Goal: Task Accomplishment & Management: Use online tool/utility

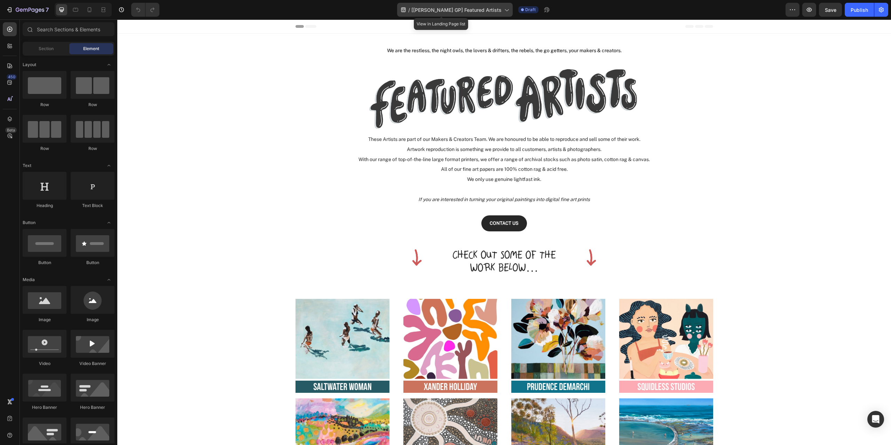
click at [503, 9] on icon at bounding box center [506, 9] width 7 height 7
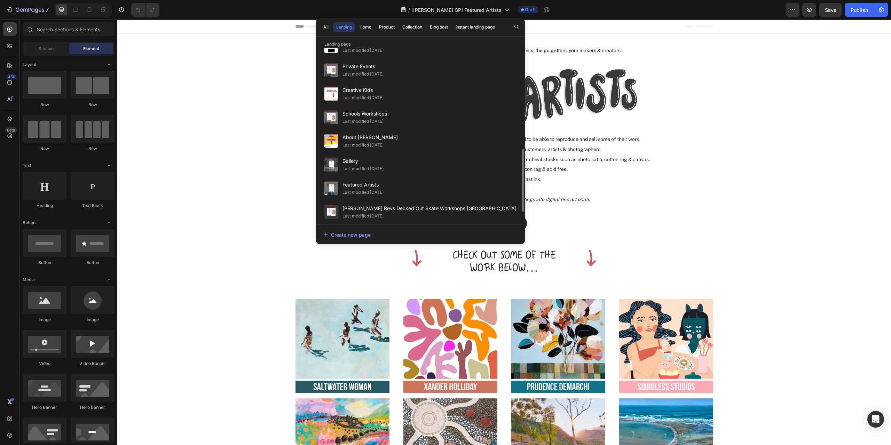
scroll to position [304, 0]
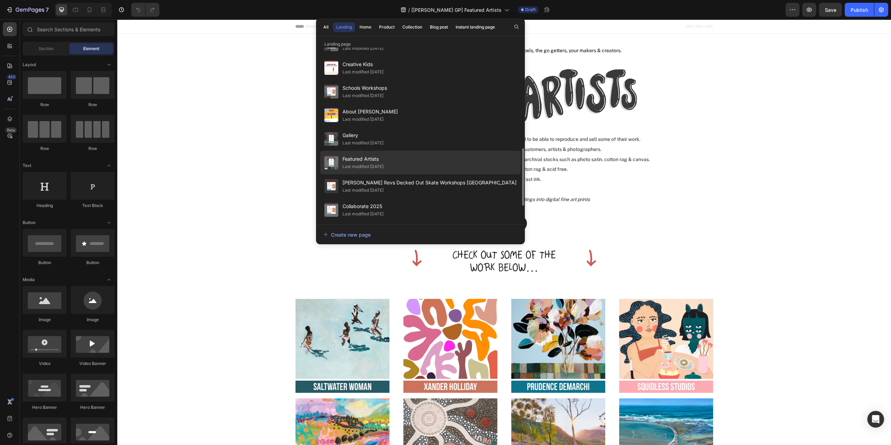
click at [375, 160] on span "Featured Artists" at bounding box center [362, 159] width 41 height 8
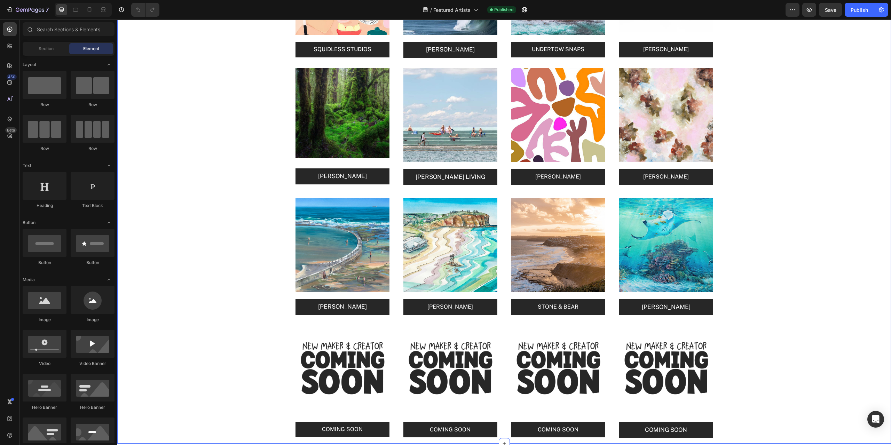
scroll to position [1218, 0]
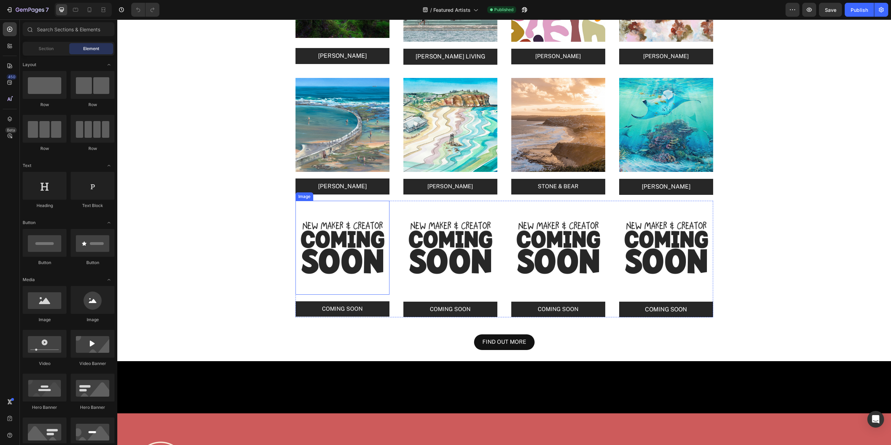
click at [346, 234] on img at bounding box center [342, 248] width 94 height 94
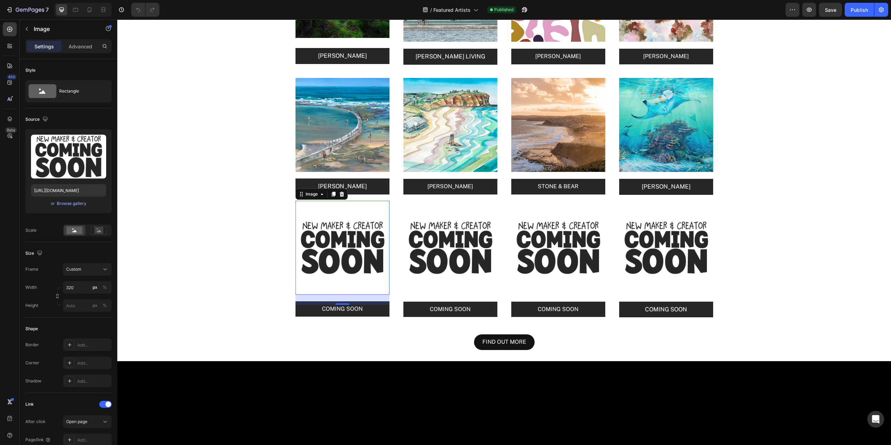
click at [350, 239] on img at bounding box center [342, 248] width 94 height 94
click at [70, 202] on div "Browse gallery" at bounding box center [72, 203] width 30 height 6
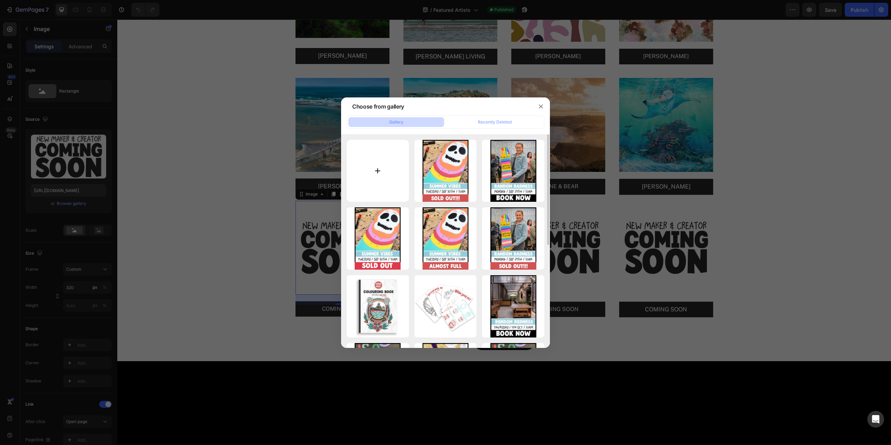
click at [379, 168] on input "file" at bounding box center [377, 171] width 62 height 62
type input "C:\fakepath\Clare O'Hara Tile.jpg"
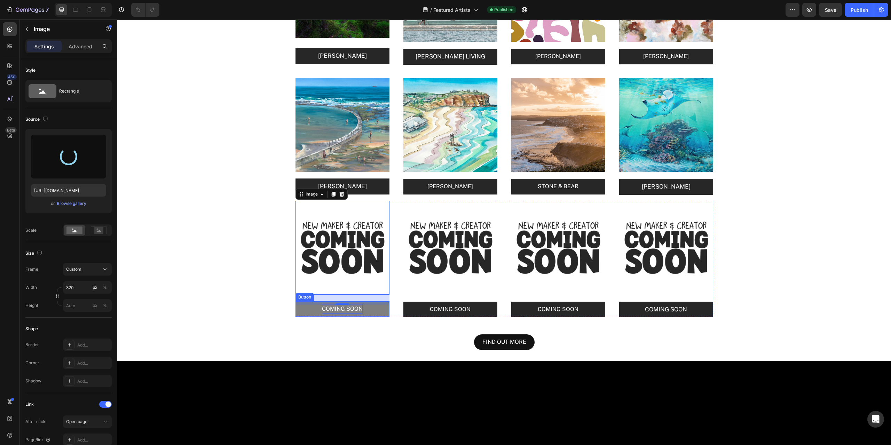
click at [348, 309] on p "COMING SOON" at bounding box center [342, 309] width 41 height 10
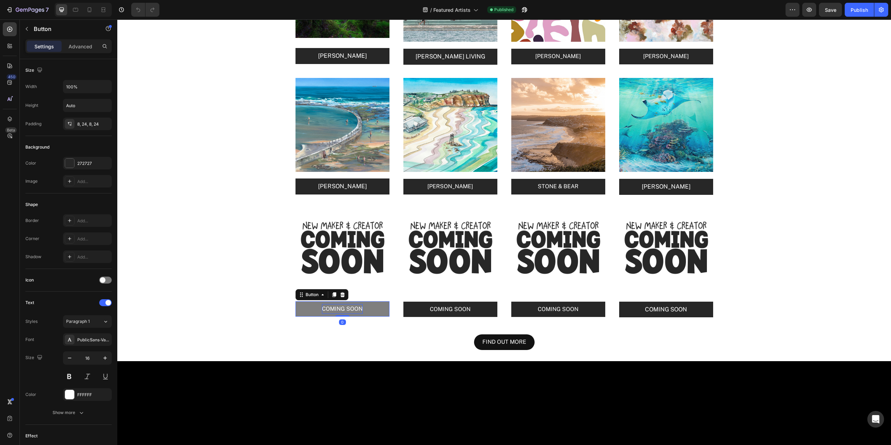
click at [348, 310] on p "COMING SOON" at bounding box center [342, 309] width 41 height 10
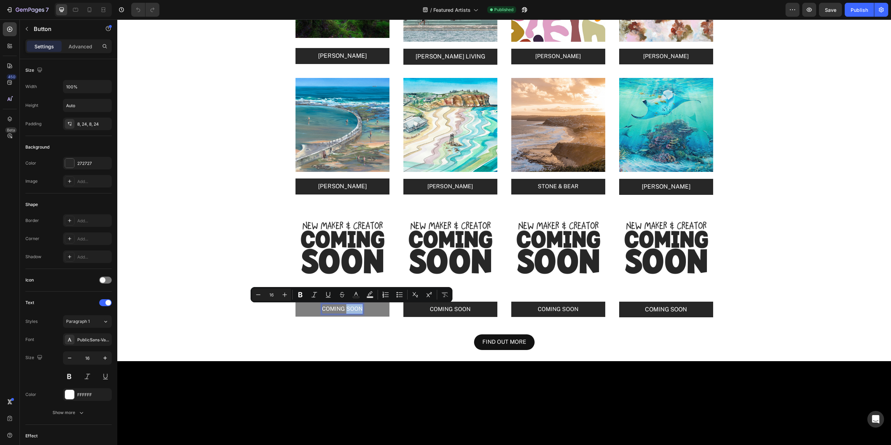
click at [344, 309] on p "COMING SOON" at bounding box center [342, 309] width 41 height 10
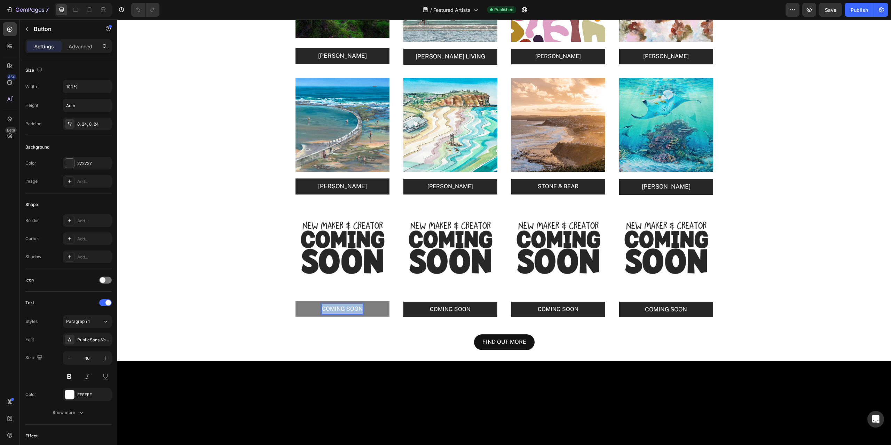
drag, startPoint x: 320, startPoint y: 310, endPoint x: 358, endPoint y: 310, distance: 37.6
click at [358, 310] on p "COMING SOON" at bounding box center [342, 309] width 41 height 10
click at [295, 301] on button "CLARE" at bounding box center [342, 309] width 94 height 16
click at [353, 240] on img at bounding box center [342, 248] width 94 height 94
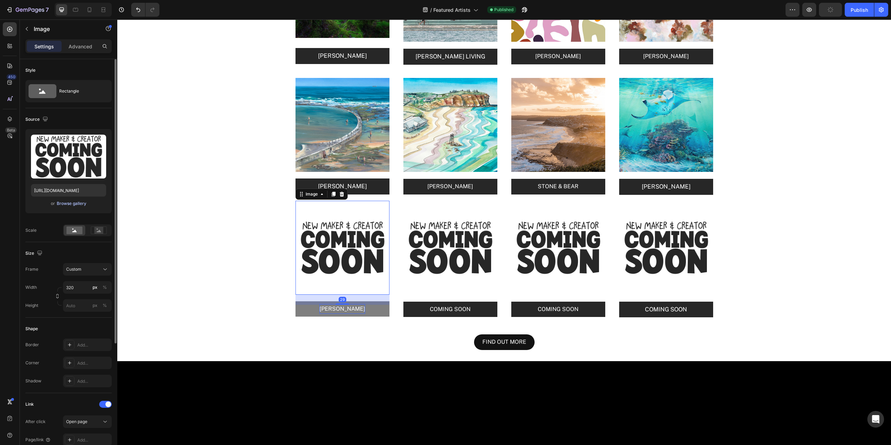
click at [75, 203] on div "Browse gallery" at bounding box center [72, 203] width 30 height 6
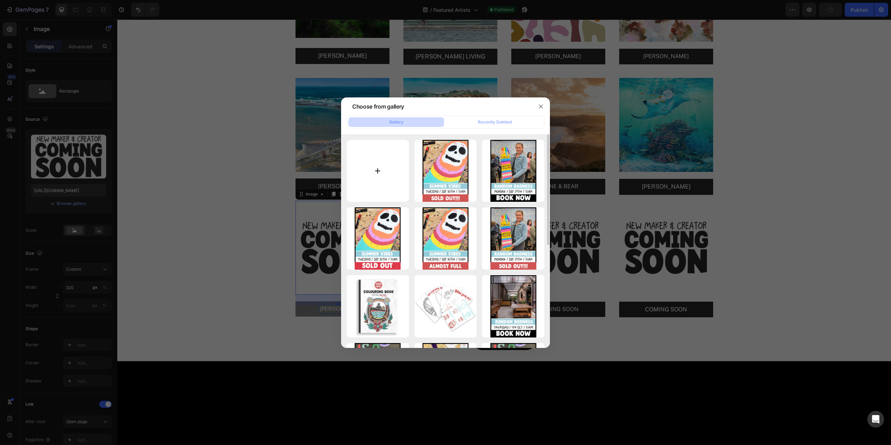
click at [377, 169] on input "file" at bounding box center [377, 171] width 62 height 62
type input "C:\fakepath\Clare O'Hara Tile.jpg"
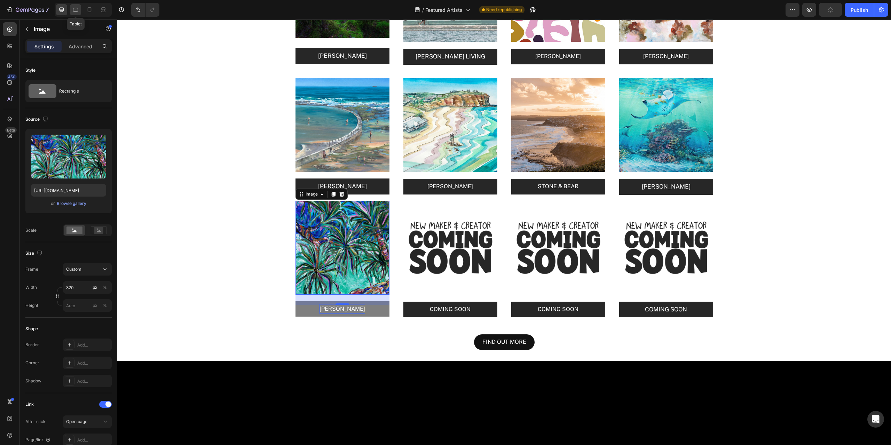
click at [78, 9] on icon at bounding box center [75, 9] width 7 height 7
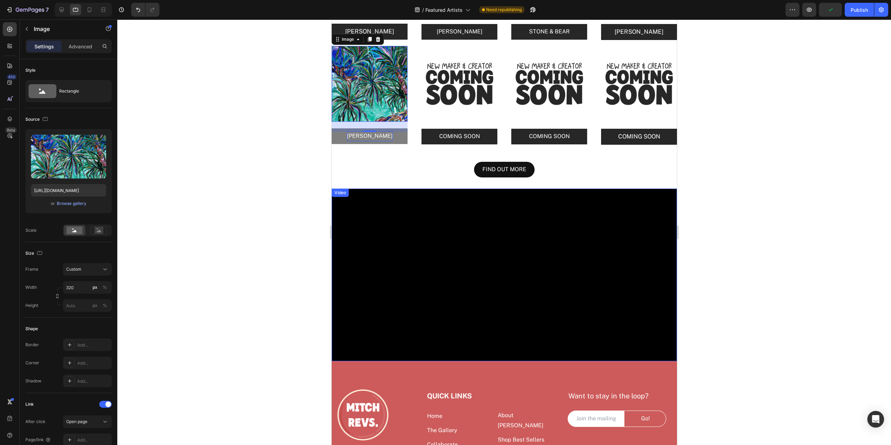
scroll to position [1090, 0]
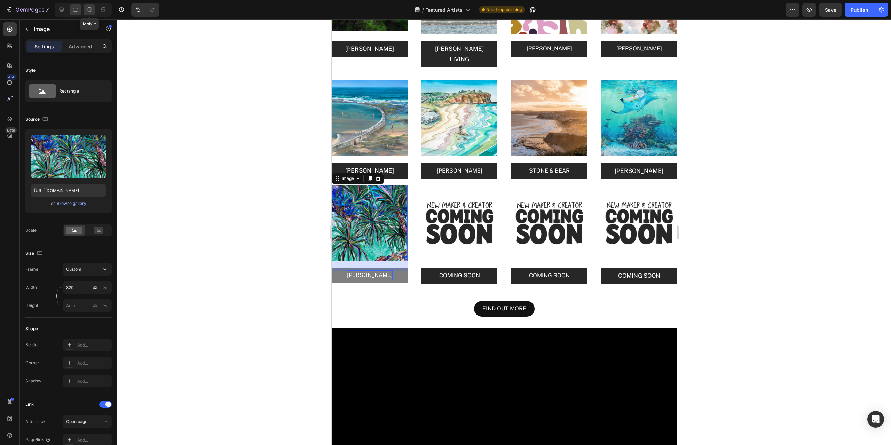
click at [90, 9] on icon at bounding box center [89, 9] width 7 height 7
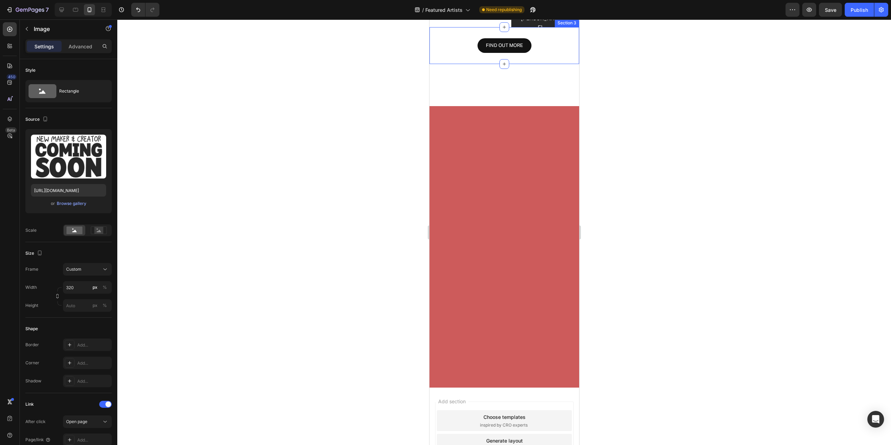
scroll to position [1767, 0]
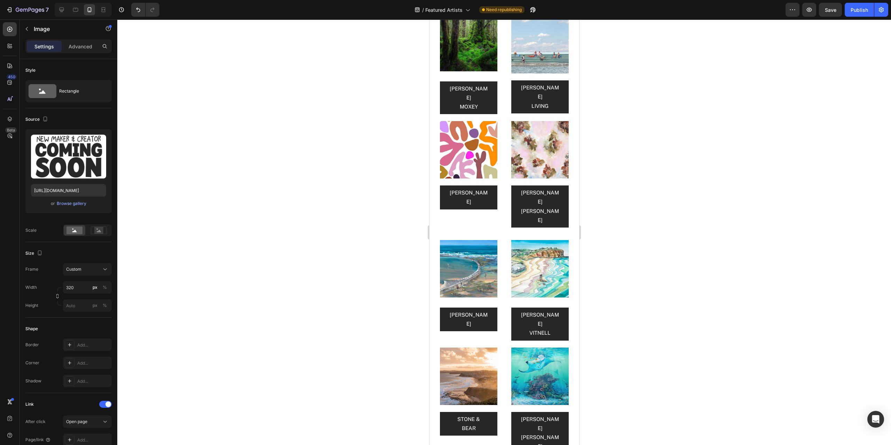
click at [76, 202] on div "Browse gallery" at bounding box center [72, 203] width 30 height 6
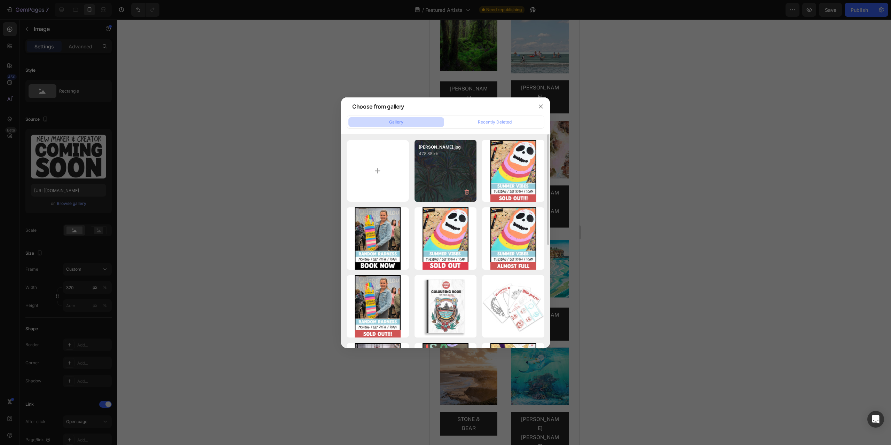
click at [449, 170] on div "Clare O'Hara Tile.jpg 478.88 kb" at bounding box center [445, 171] width 62 height 62
type input "https://cdn.shopify.com/s/files/1/0338/0173/2229/files/gempages_553887808230523…"
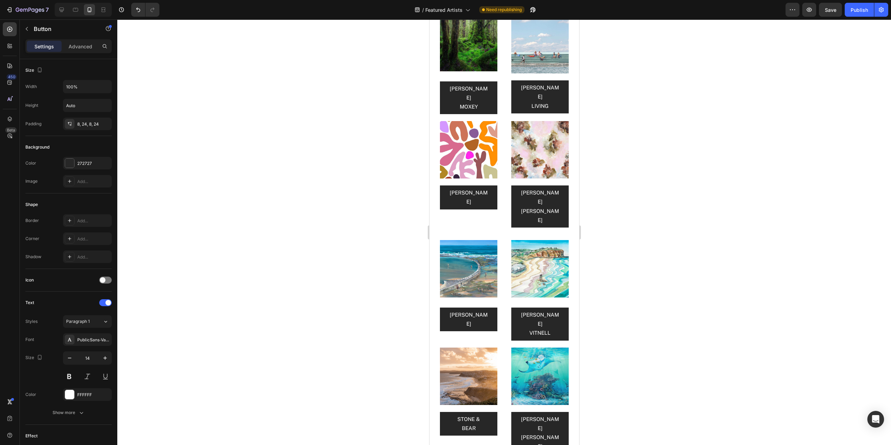
click at [102, 10] on icon at bounding box center [102, 10] width 2 height 2
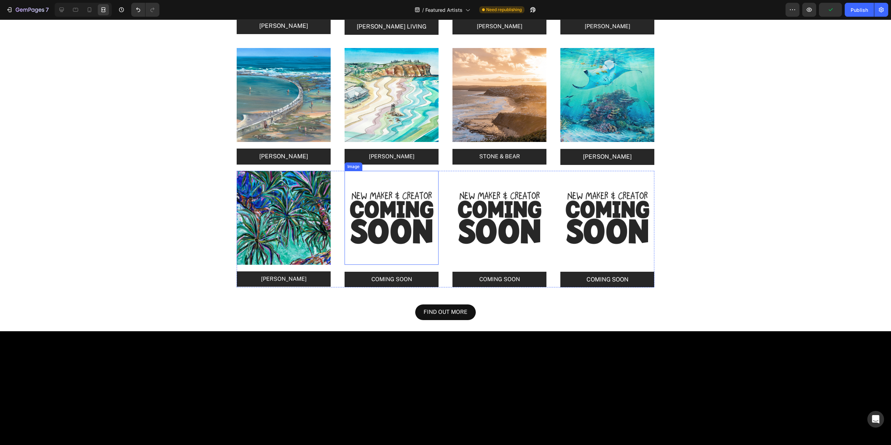
scroll to position [1192, 0]
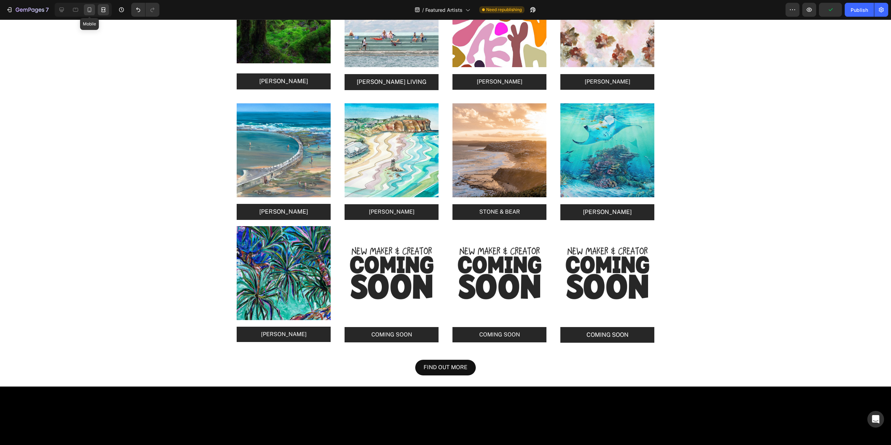
click at [89, 12] on icon at bounding box center [90, 9] width 4 height 5
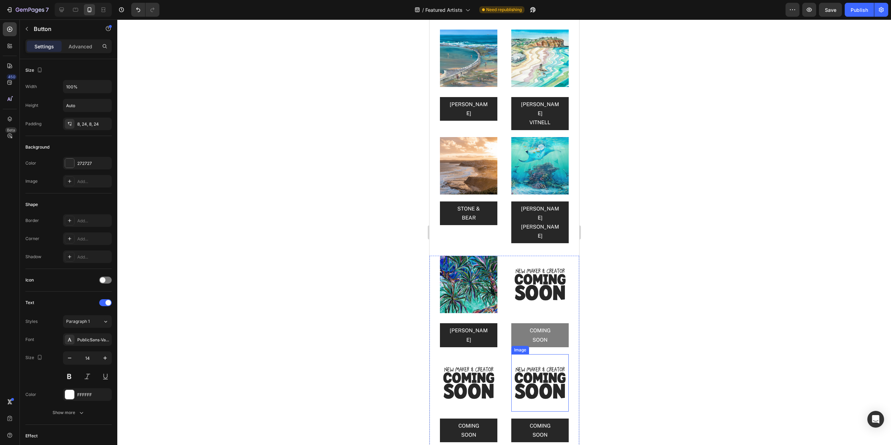
scroll to position [1866, 0]
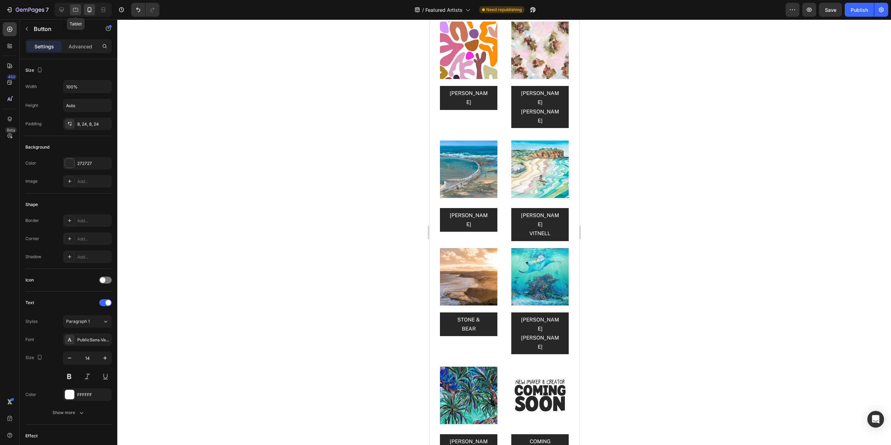
click at [75, 11] on icon at bounding box center [75, 9] width 7 height 7
type input "16"
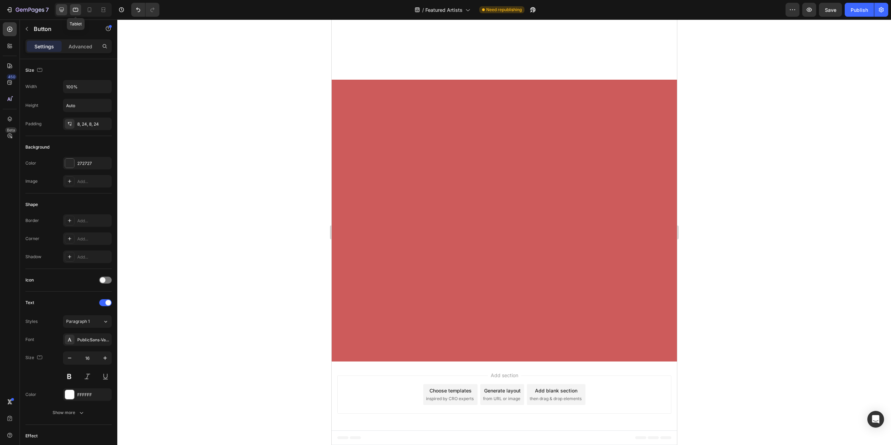
scroll to position [1389, 0]
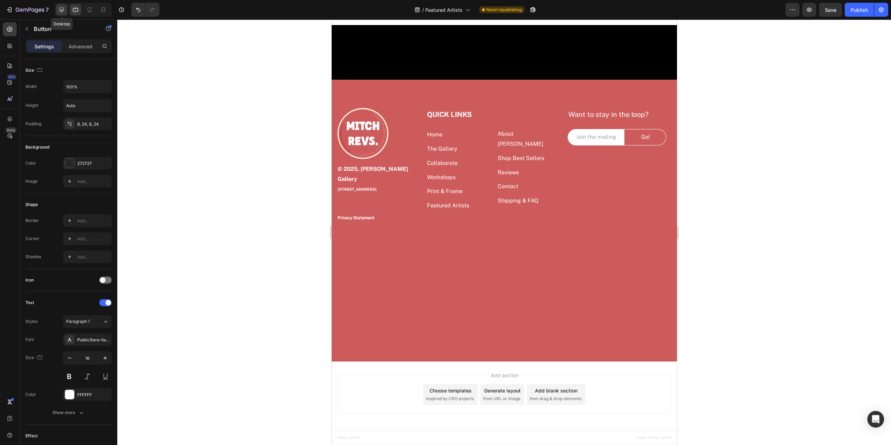
click at [62, 10] on icon at bounding box center [61, 10] width 5 height 5
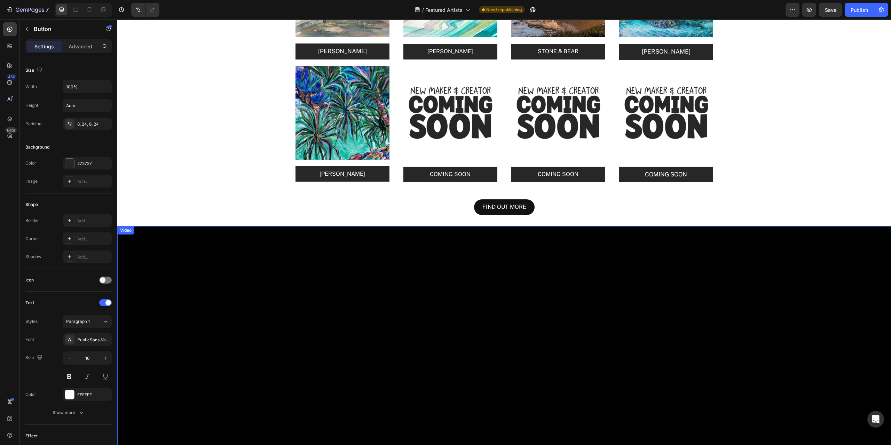
scroll to position [1355, 0]
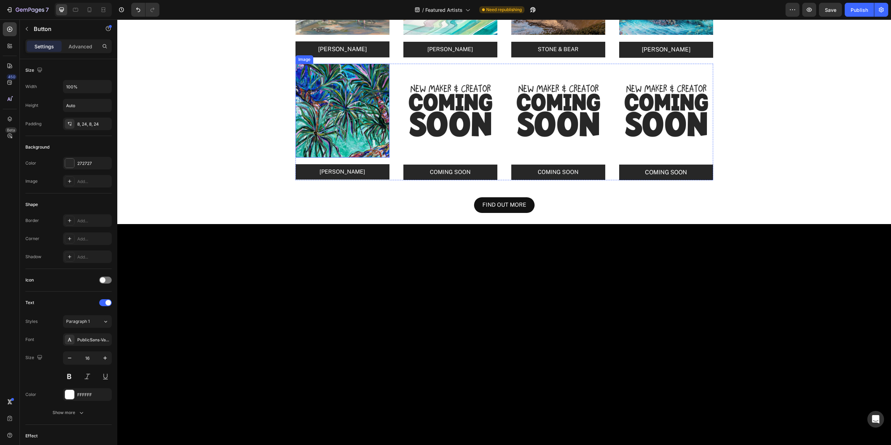
click at [345, 112] on img at bounding box center [342, 111] width 94 height 94
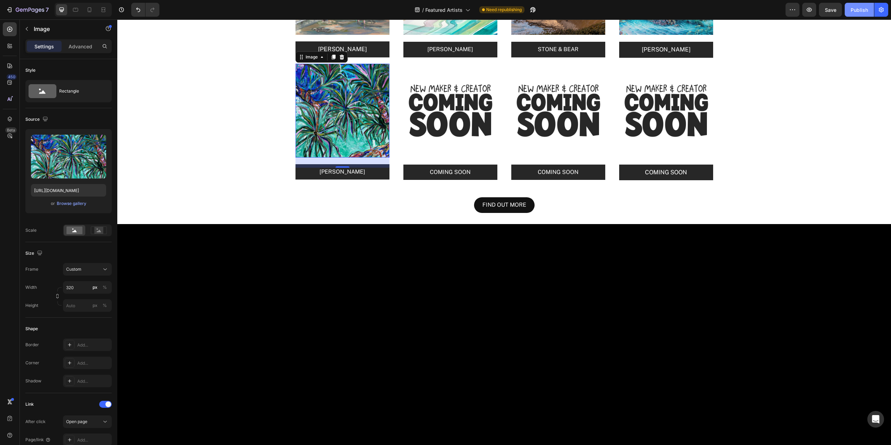
click at [861, 7] on div "Publish" at bounding box center [858, 9] width 17 height 7
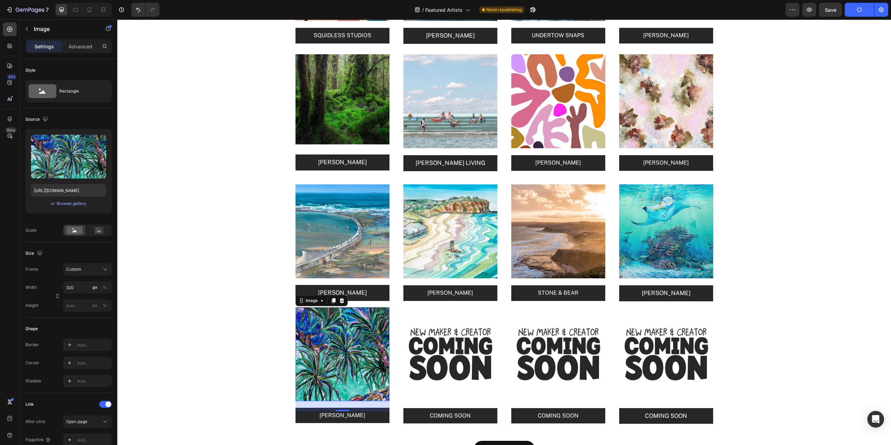
scroll to position [1285, 0]
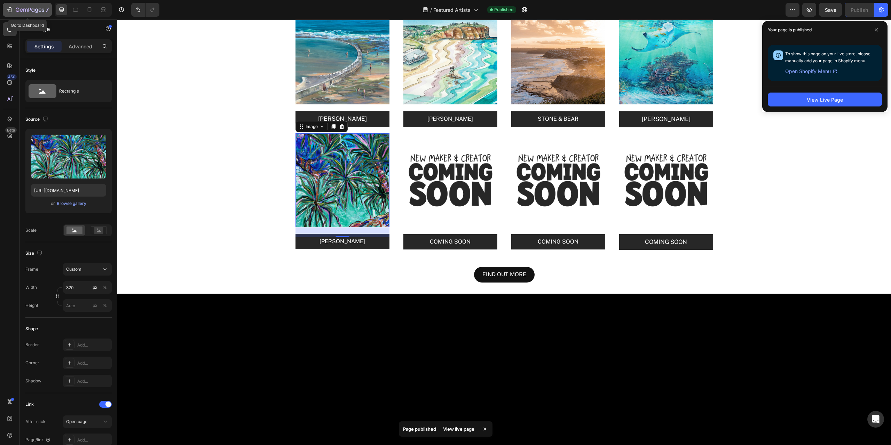
click at [9, 8] on icon "button" at bounding box center [9, 9] width 7 height 7
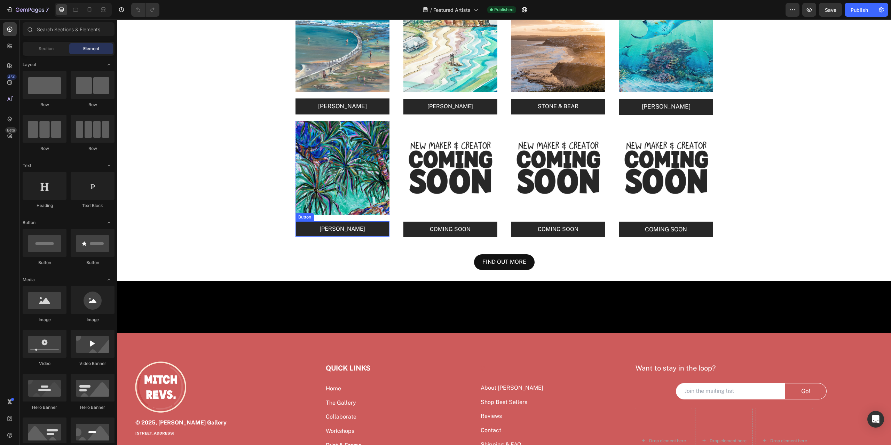
scroll to position [1252, 0]
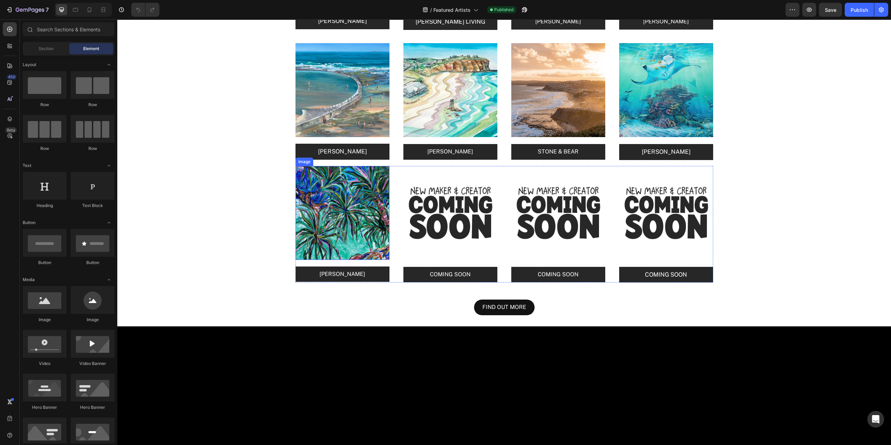
click at [334, 211] on img at bounding box center [342, 213] width 94 height 94
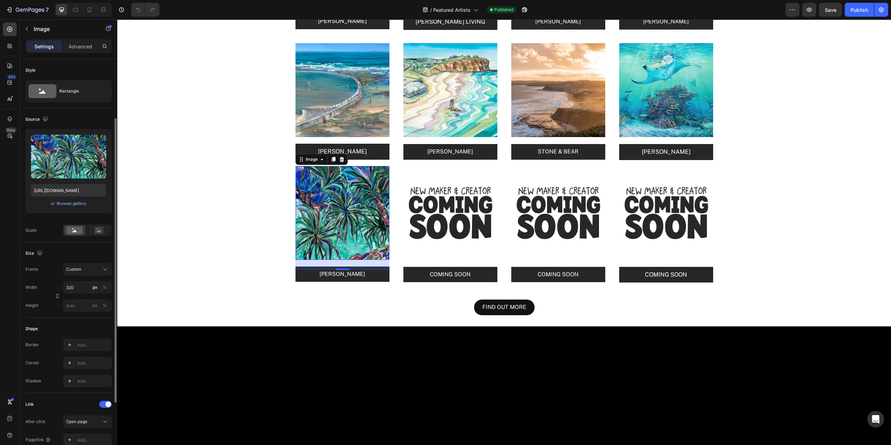
scroll to position [139, 0]
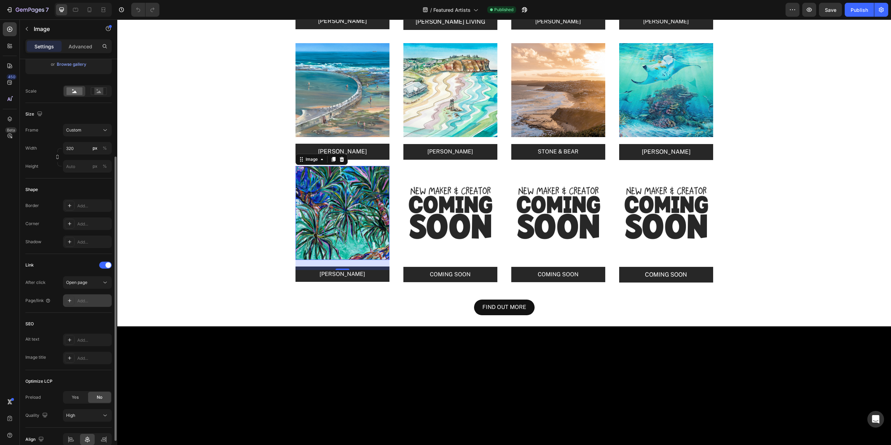
click at [81, 296] on div "Add..." at bounding box center [87, 300] width 49 height 13
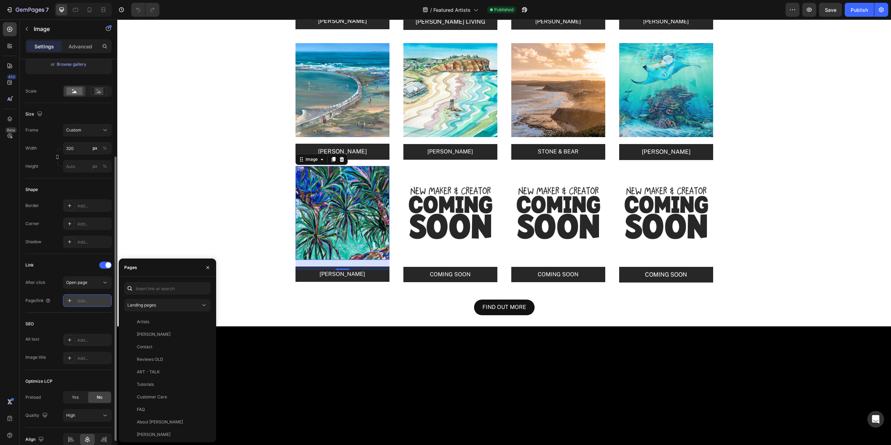
click at [81, 300] on div "Add..." at bounding box center [93, 301] width 33 height 6
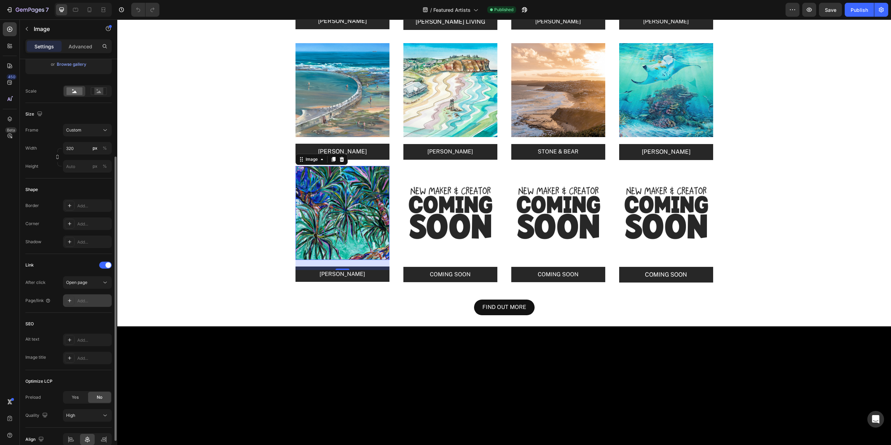
click at [85, 301] on div "Add..." at bounding box center [93, 301] width 33 height 6
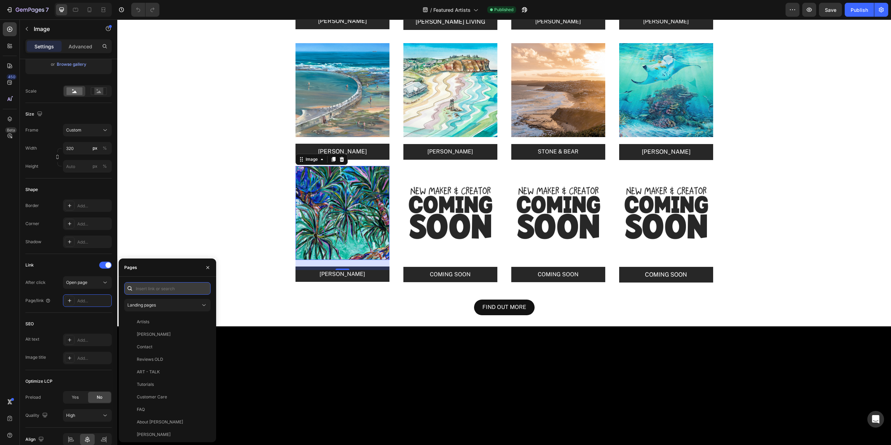
paste input "https://mitchrevs.com/pages/clare-ohara"
type input "https://mitchrevs.com/pages/clare-ohara"
click at [181, 305] on div "https://mitchrevs.com/pages/clare-ohara" at bounding box center [170, 305] width 67 height 6
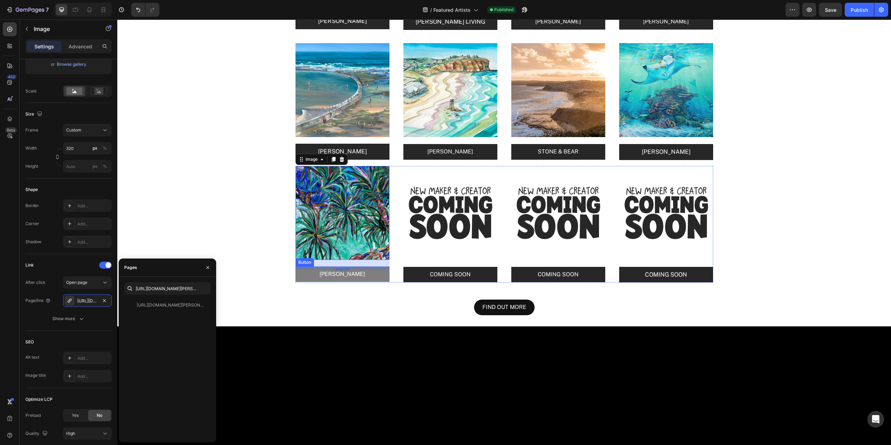
click at [376, 278] on button "CLARE O'HARA" at bounding box center [342, 274] width 94 height 16
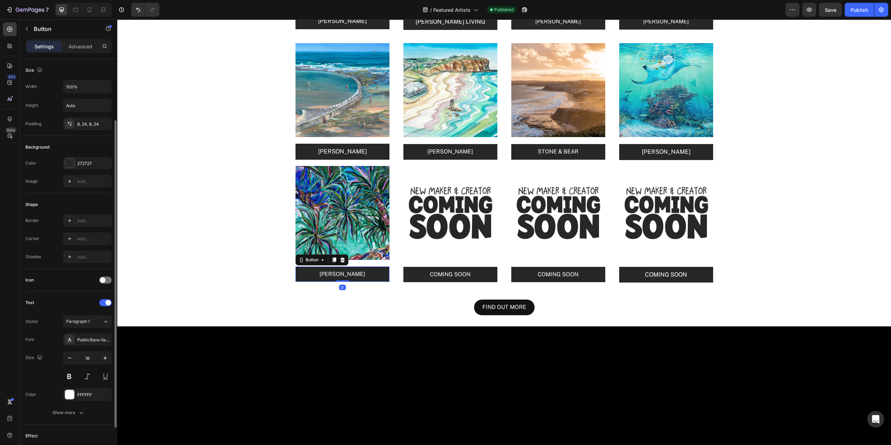
scroll to position [129, 0]
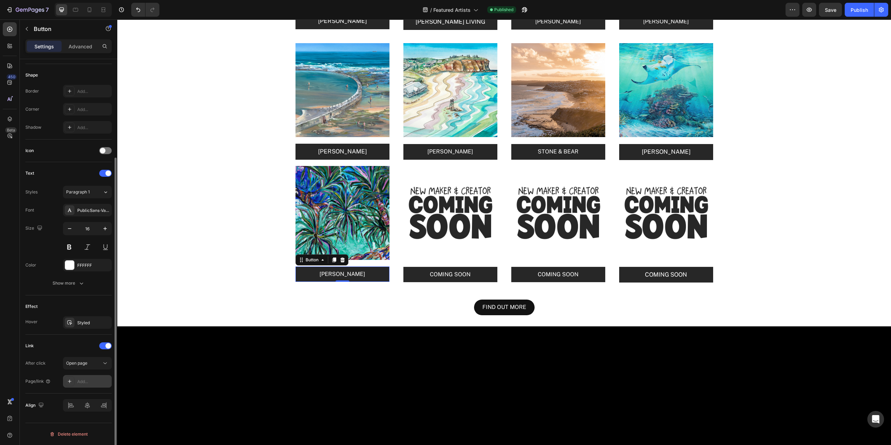
click at [83, 382] on div "Add..." at bounding box center [93, 382] width 33 height 6
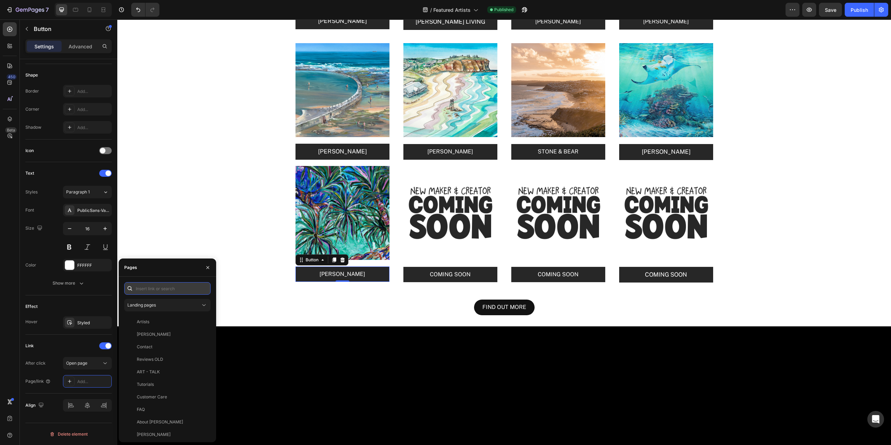
click at [154, 287] on input "text" at bounding box center [167, 288] width 86 height 13
paste input "https://mitchrevs.com/pages/clare-ohara"
type input "https://mitchrevs.com/pages/clare-ohara"
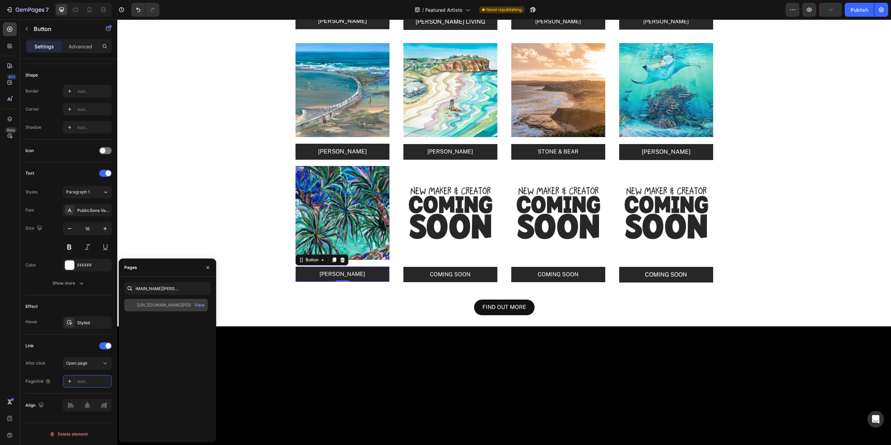
click at [188, 304] on div "https://mitchrevs.com/pages/clare-ohara" at bounding box center [170, 305] width 67 height 6
click at [862, 6] on div "Publish" at bounding box center [858, 9] width 17 height 7
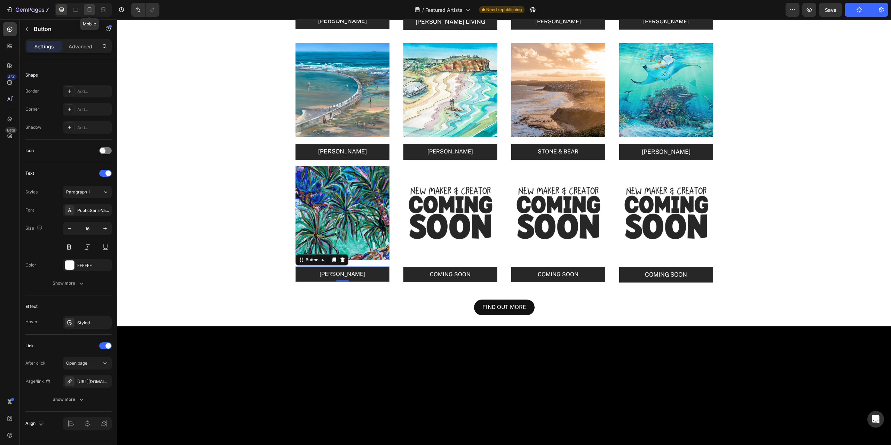
click at [89, 11] on icon at bounding box center [90, 11] width 2 height 1
type input "14"
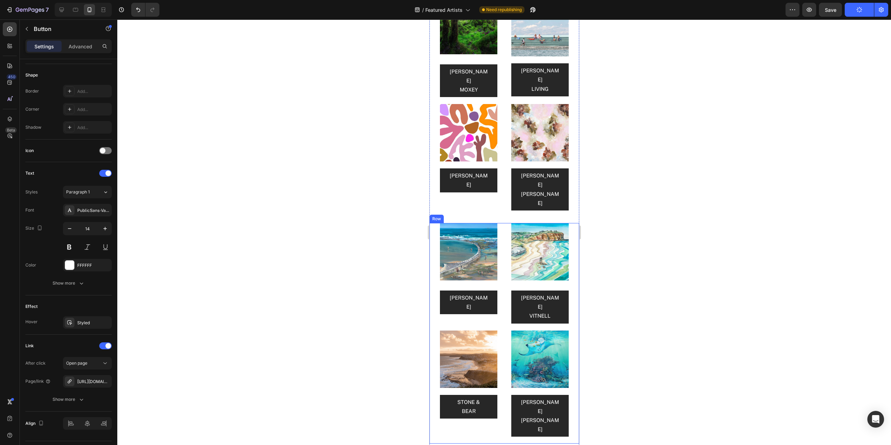
scroll to position [1889, 0]
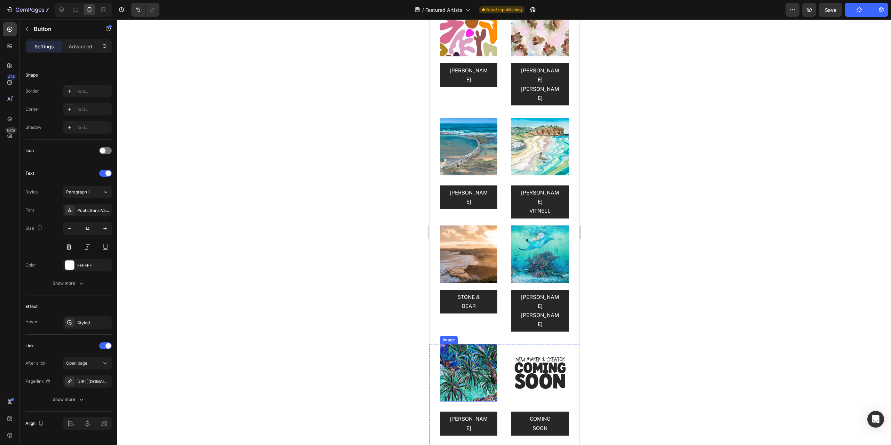
click at [478, 344] on img at bounding box center [467, 372] width 57 height 57
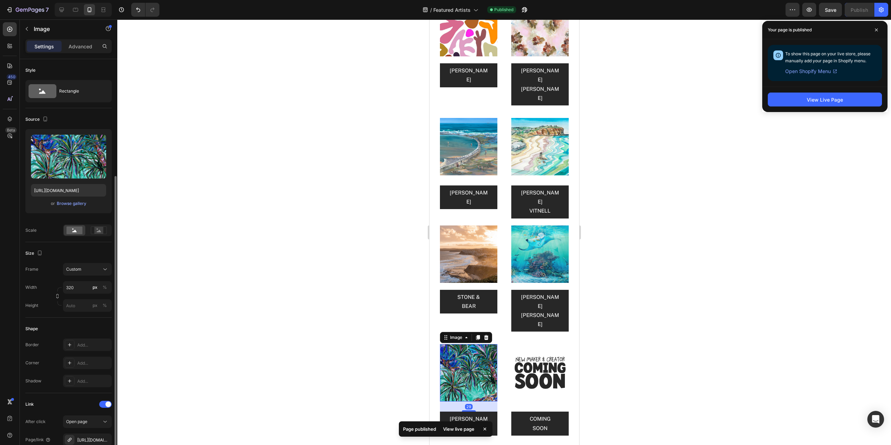
scroll to position [139, 0]
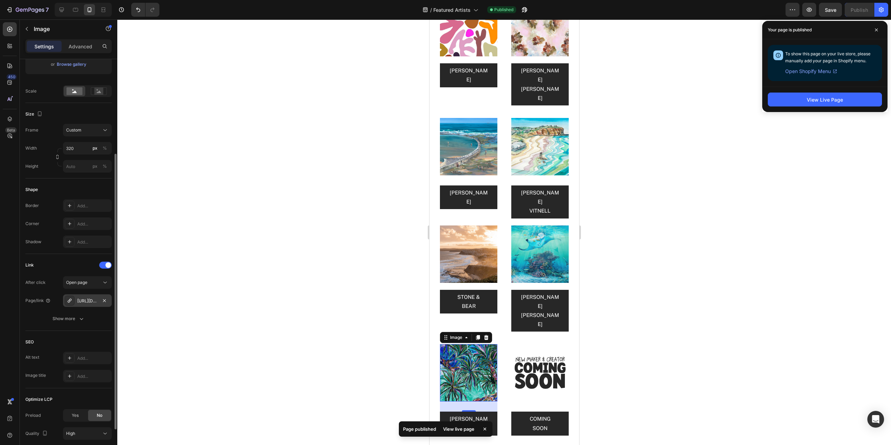
click at [94, 303] on div "https://mitchrevs.com/clare-ohara" at bounding box center [87, 301] width 20 height 6
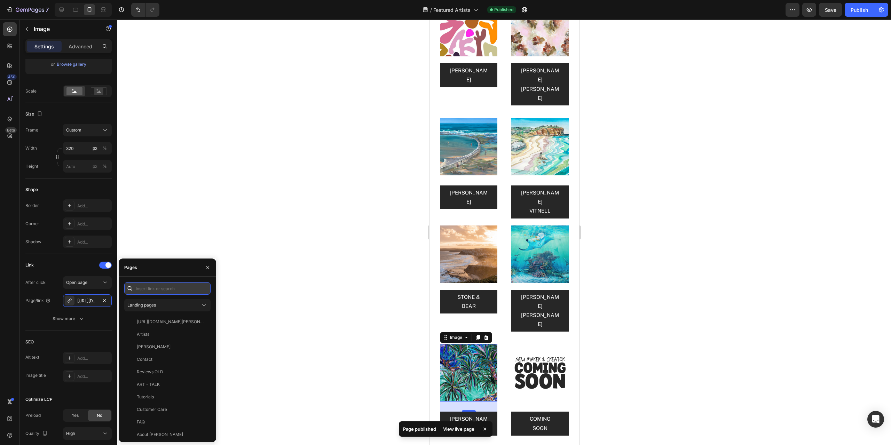
click at [161, 291] on input "text" at bounding box center [167, 288] width 86 height 13
paste input "https://mitchrevs.com/pages/clare-ohara"
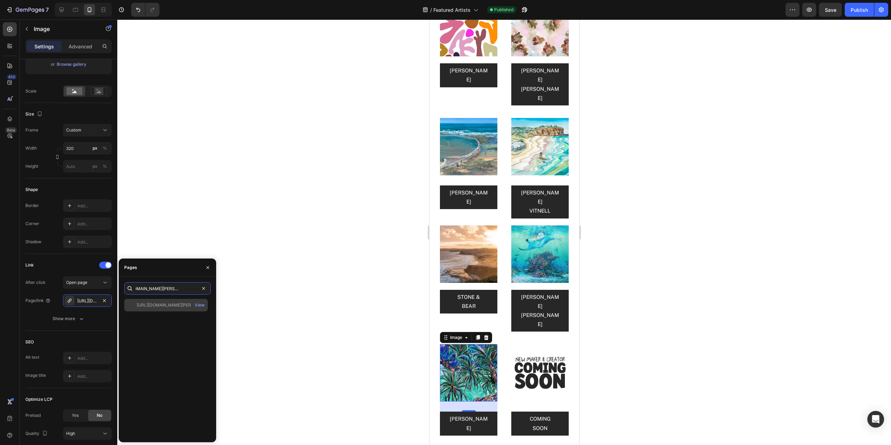
type input "https://mitchrevs.com/pages/clare-ohara"
click at [189, 307] on div "https://mitchrevs.com/pages/clare-ohara" at bounding box center [170, 305] width 67 height 6
click at [486, 412] on button "CLARE O'HARA" at bounding box center [467, 424] width 57 height 24
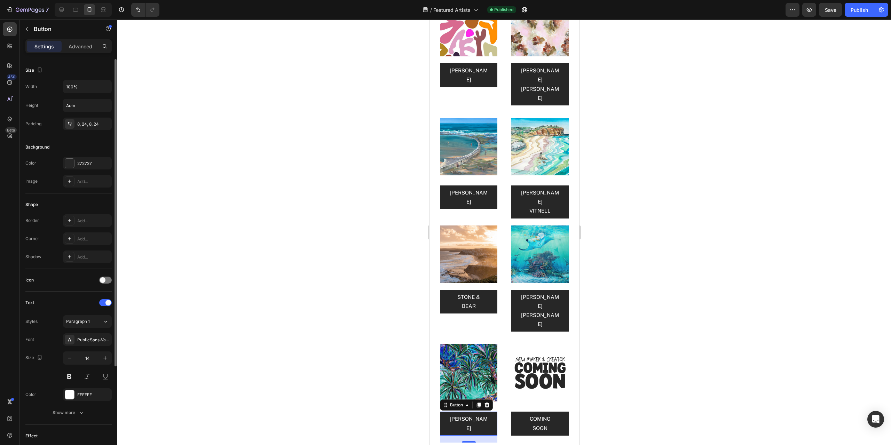
scroll to position [129, 0]
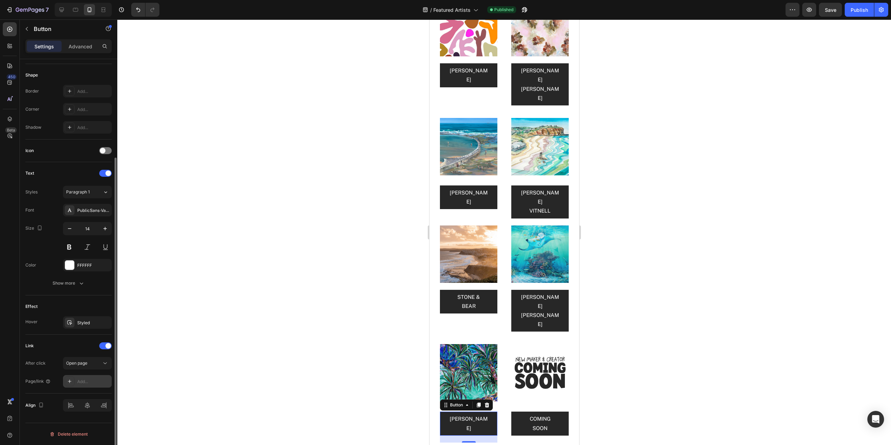
click at [82, 380] on div "Add..." at bounding box center [93, 382] width 33 height 6
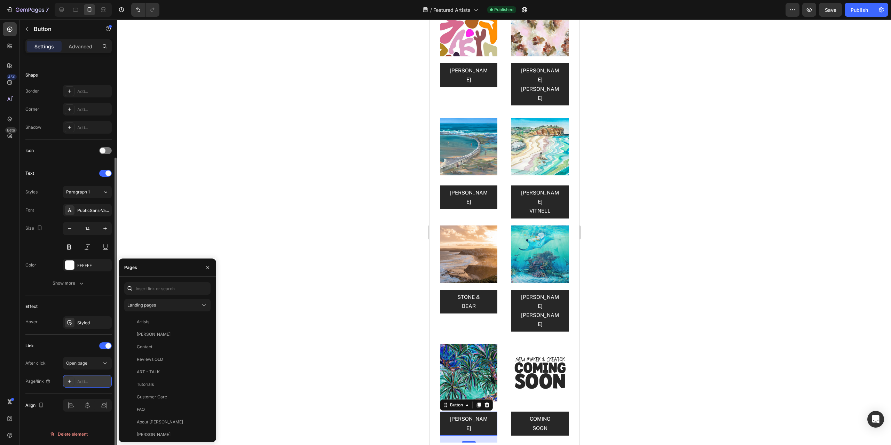
click at [82, 383] on div "Add..." at bounding box center [93, 382] width 33 height 6
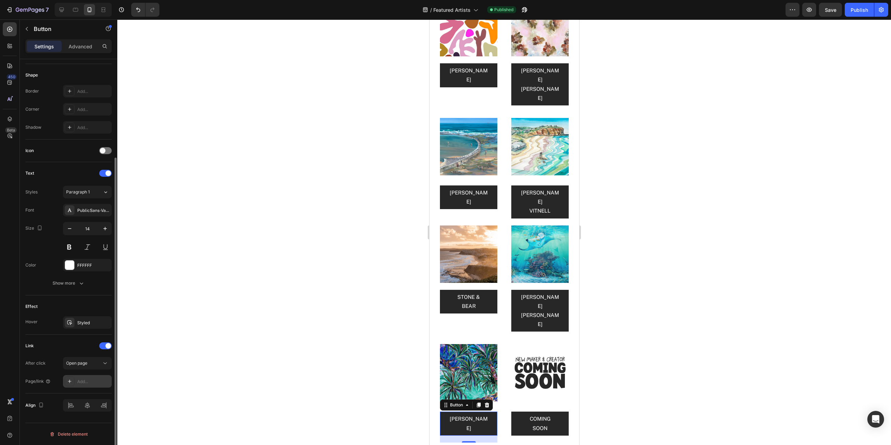
click at [82, 383] on div "Add..." at bounding box center [93, 382] width 33 height 6
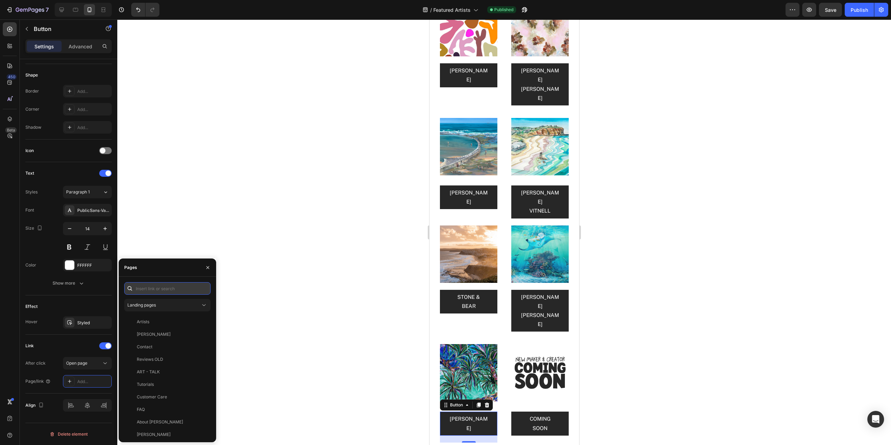
paste input "https://mitchrevs.com/pages/clare-ohara"
type input "https://mitchrevs.com/pages/clare-ohara"
click at [179, 304] on div "https://mitchrevs.com/pages/clare-ohara" at bounding box center [170, 305] width 67 height 6
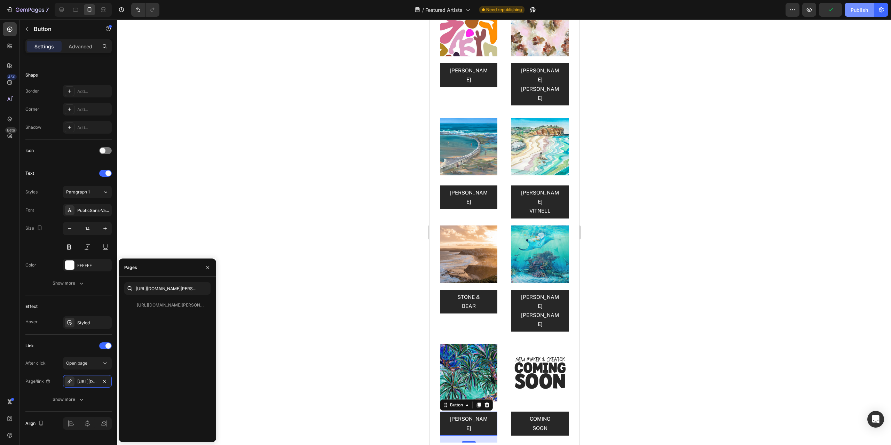
click at [861, 9] on div "Publish" at bounding box center [858, 9] width 17 height 7
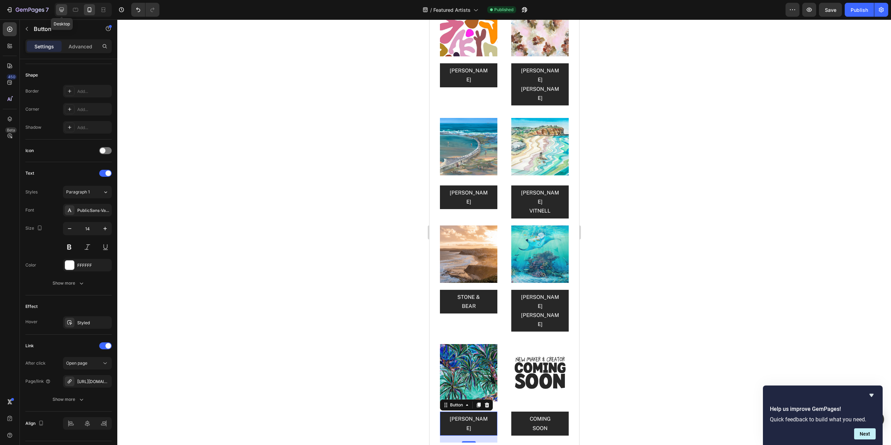
click at [62, 9] on icon at bounding box center [61, 9] width 7 height 7
type input "16"
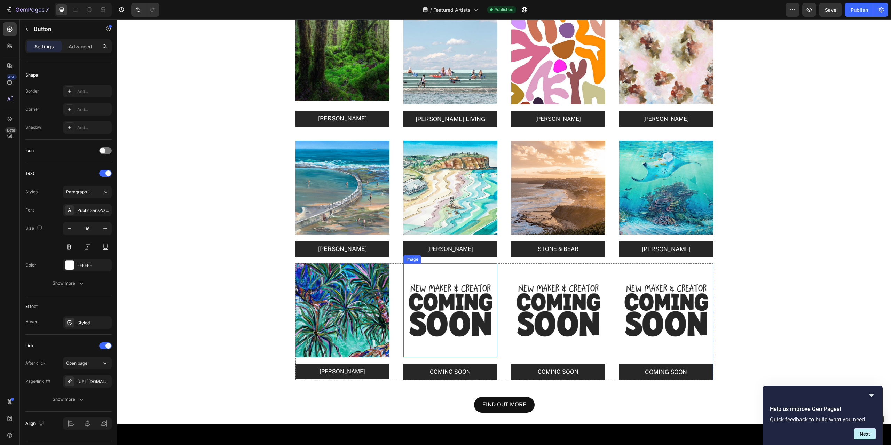
scroll to position [1191, 0]
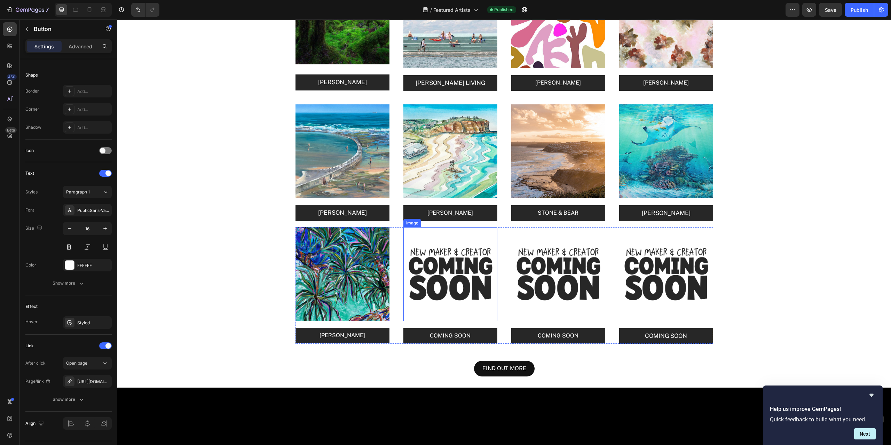
click at [441, 283] on img at bounding box center [450, 274] width 94 height 94
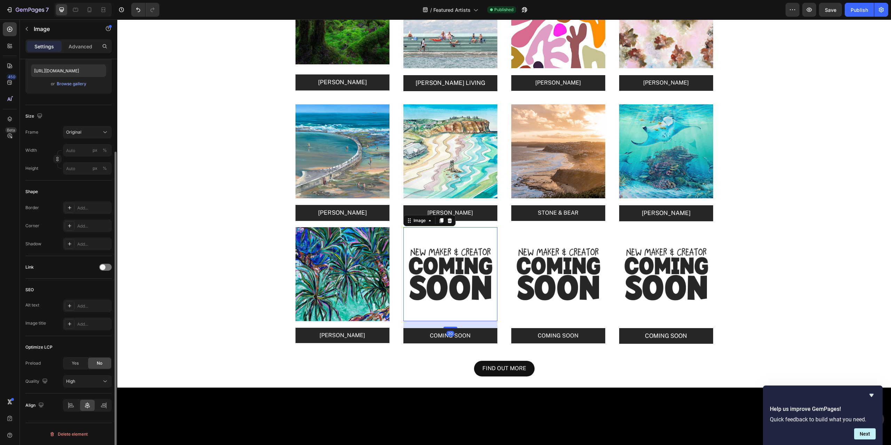
scroll to position [0, 0]
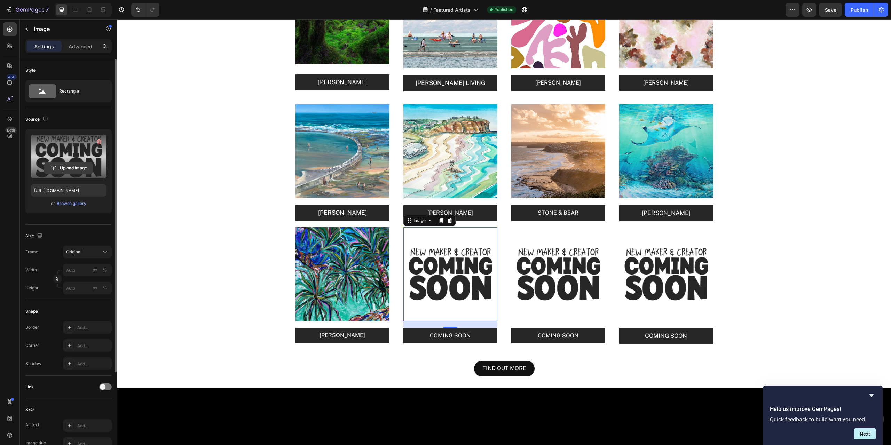
click at [75, 166] on input "file" at bounding box center [69, 168] width 48 height 12
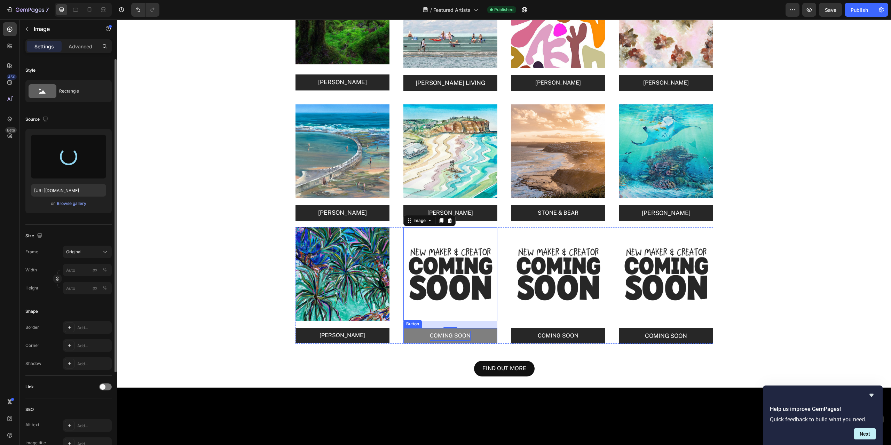
type input "https://cdn.shopify.com/s/files/1/0338/0173/2229/files/gempages_553887808230523…"
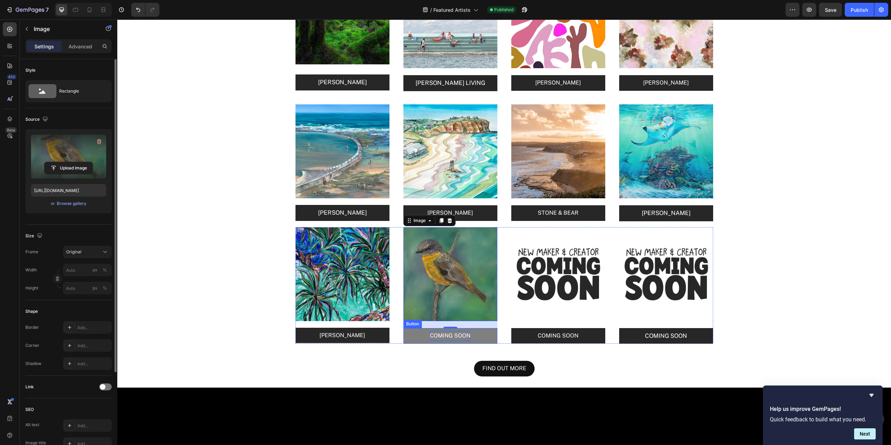
click at [456, 336] on p "COMING SOON" at bounding box center [450, 336] width 41 height 10
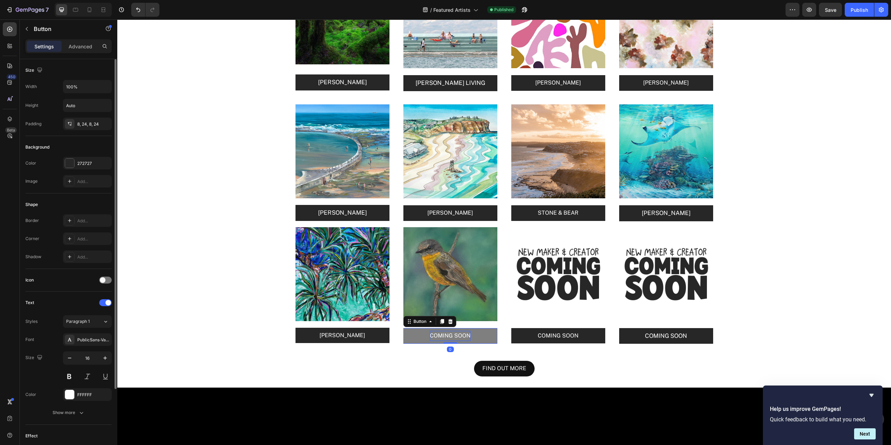
click at [456, 336] on p "COMING SOON" at bounding box center [450, 336] width 41 height 10
click at [403, 328] on button "KATHY" at bounding box center [450, 336] width 94 height 16
click at [463, 275] on img at bounding box center [450, 274] width 94 height 94
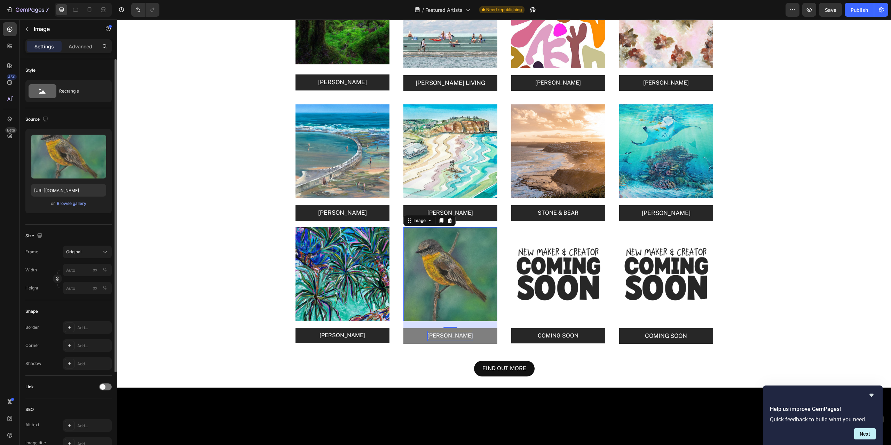
click at [457, 261] on img at bounding box center [450, 274] width 94 height 94
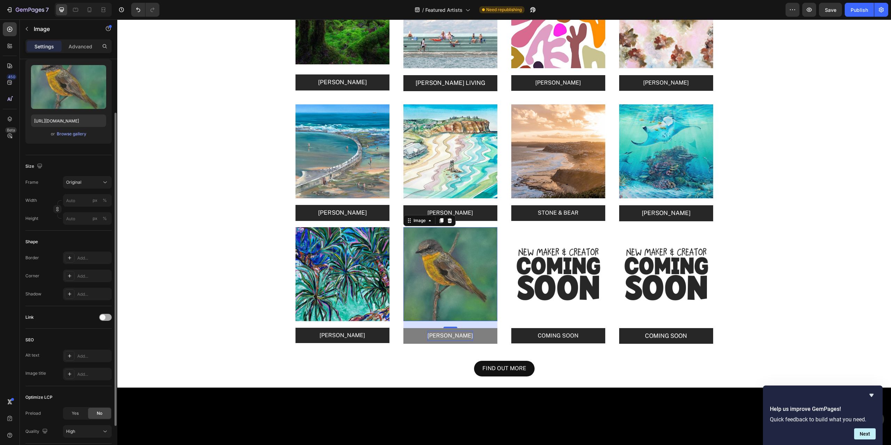
click at [110, 317] on div at bounding box center [105, 317] width 13 height 7
click at [93, 335] on div "Open page" at bounding box center [83, 335] width 35 height 6
click at [83, 353] on div "Add..." at bounding box center [93, 353] width 33 height 6
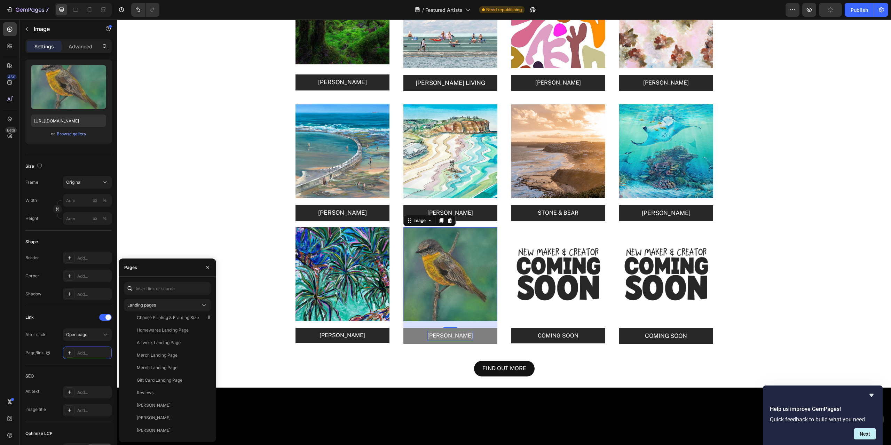
scroll to position [751, 0]
click at [145, 288] on input "text" at bounding box center [167, 288] width 86 height 13
paste input "https://mitchrevs.com/pages/kathy-jennings"
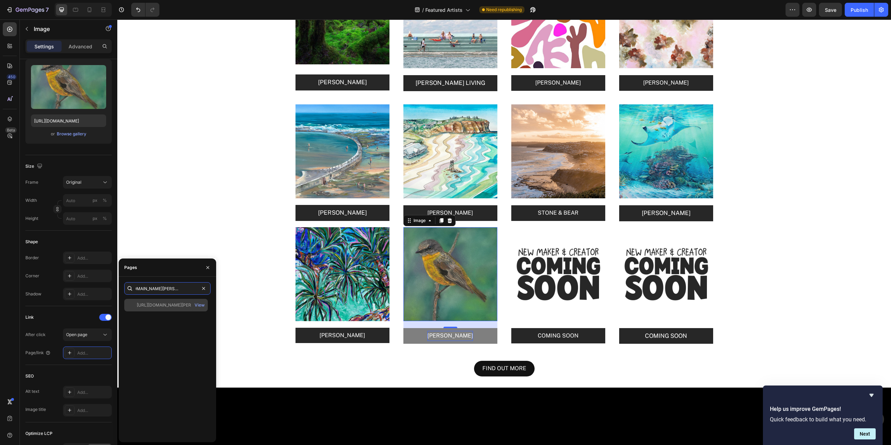
type input "https://mitchrevs.com/pages/kathy-jennings"
click at [172, 305] on div "https://mitchrevs.com/pages/kathy-jennings" at bounding box center [170, 305] width 67 height 6
click at [477, 337] on button "KATHY JENNINGS" at bounding box center [450, 336] width 94 height 16
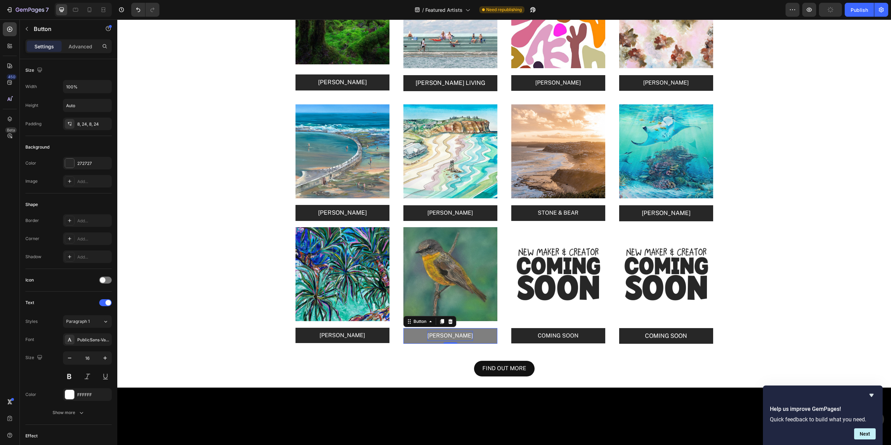
click at [486, 340] on button "KATHY JENNINGS" at bounding box center [450, 336] width 94 height 16
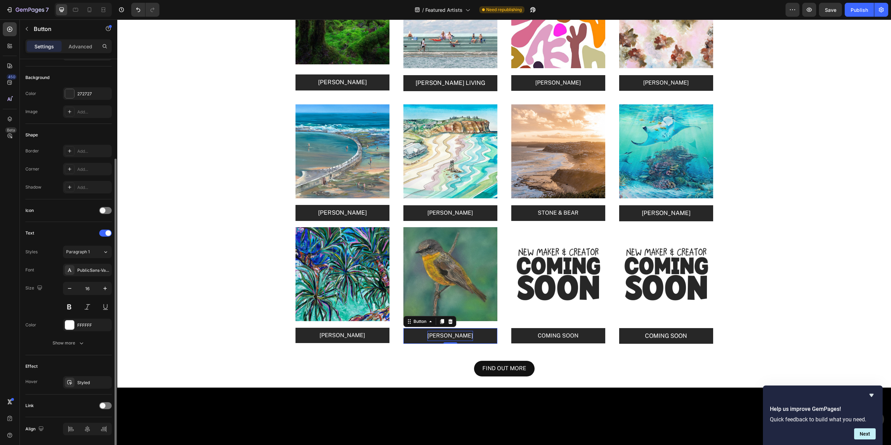
scroll to position [93, 0]
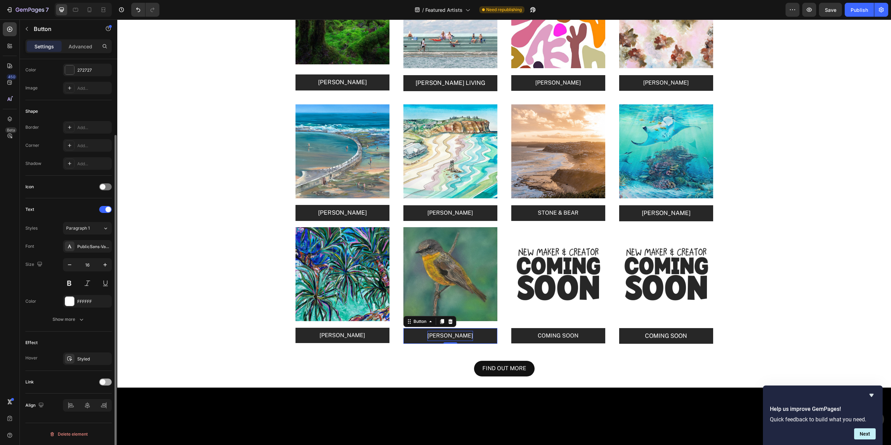
click at [105, 384] on div at bounding box center [105, 382] width 13 height 7
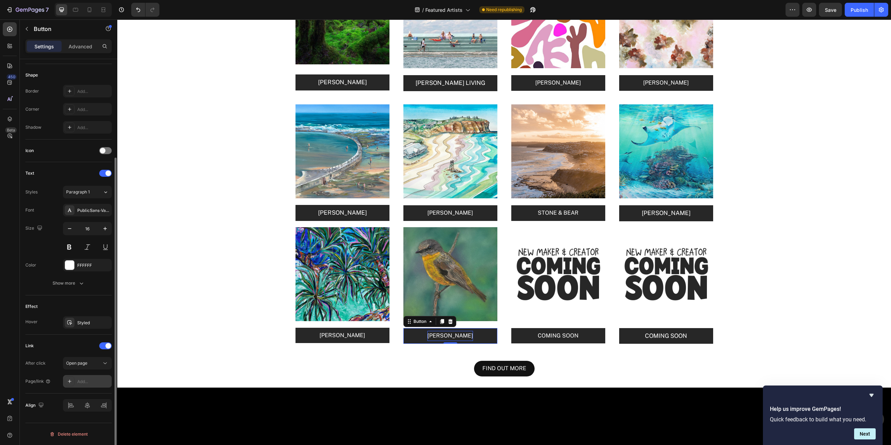
click at [84, 382] on div "Add..." at bounding box center [93, 382] width 33 height 6
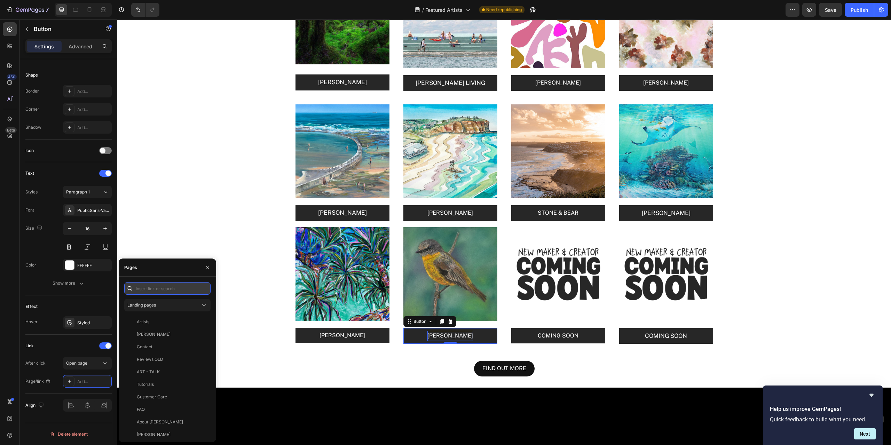
click at [153, 288] on input "text" at bounding box center [167, 288] width 86 height 13
paste input "https://mitchrevs.com/pages/kathy-jennings"
type input "https://mitchrevs.com/pages/kathy-jennings"
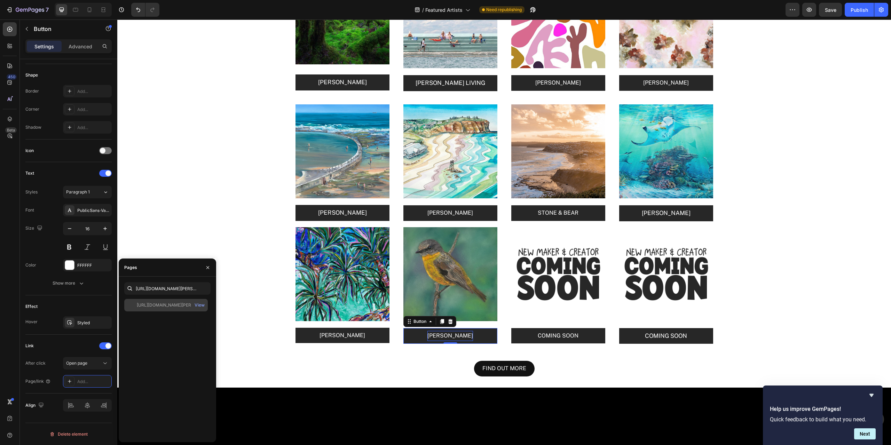
click at [185, 305] on div "https://mitchrevs.com/pages/kathy-jennings" at bounding box center [170, 305] width 67 height 6
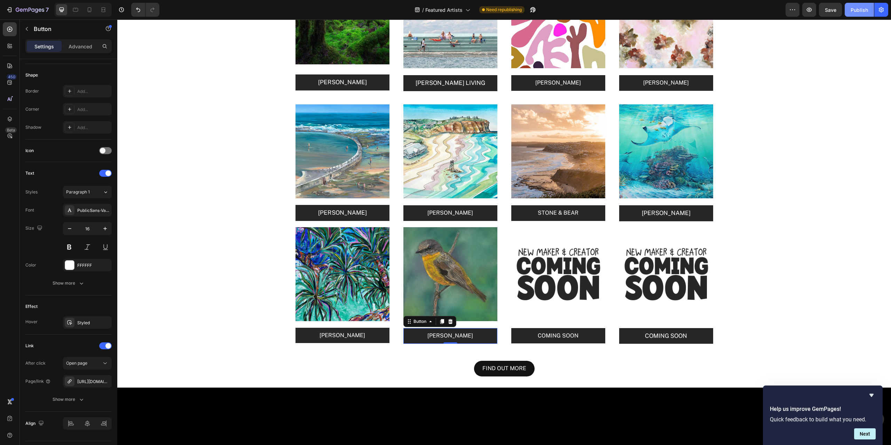
click at [855, 10] on div "Publish" at bounding box center [858, 9] width 17 height 7
